Goal: Find specific page/section: Find specific page/section

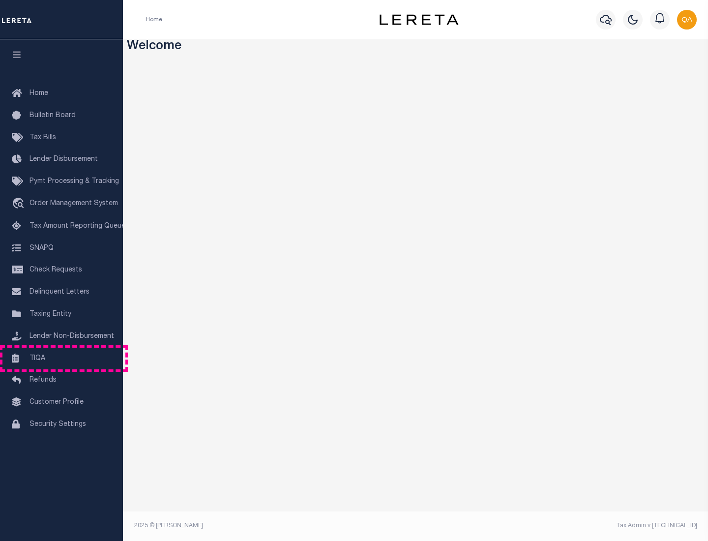
click at [61, 358] on link "TIQA" at bounding box center [61, 358] width 123 height 22
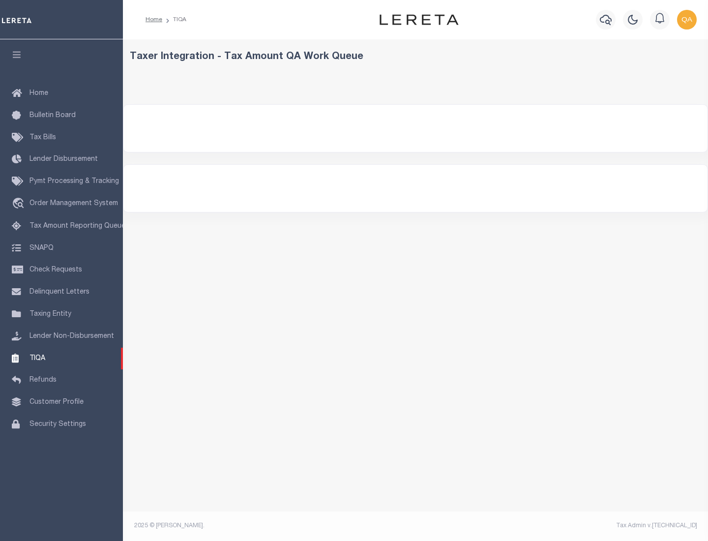
select select "200"
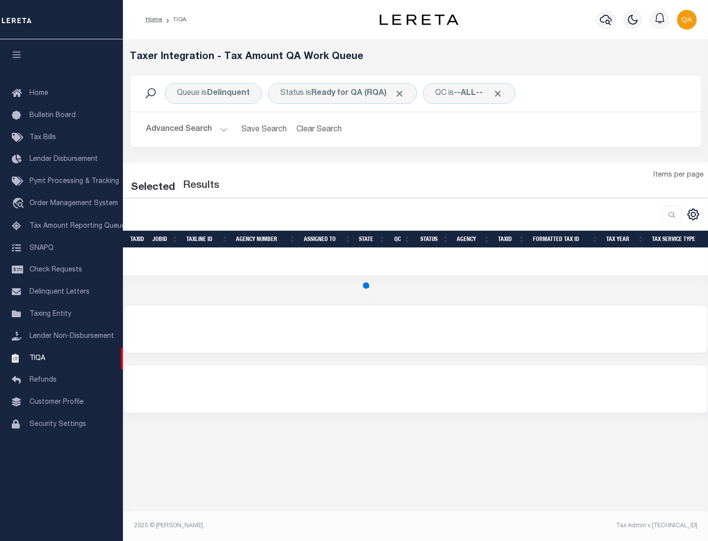
select select "200"
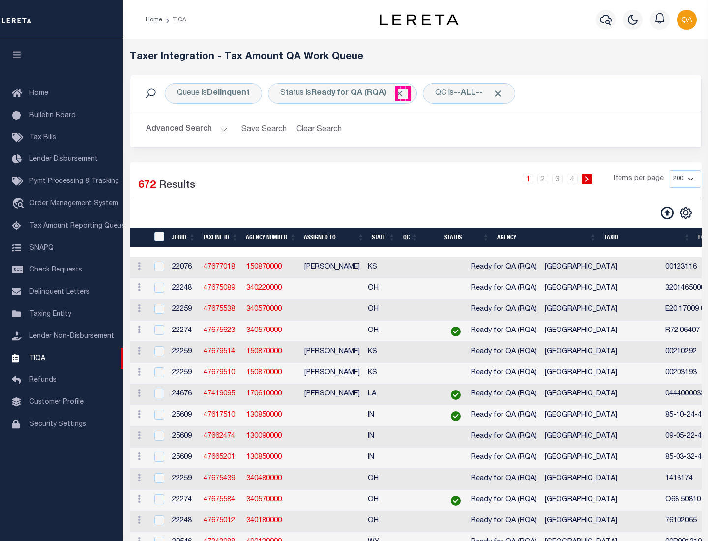
click at [403, 93] on span "Click to Remove" at bounding box center [399, 93] width 10 height 10
